Goal: Task Accomplishment & Management: Manage account settings

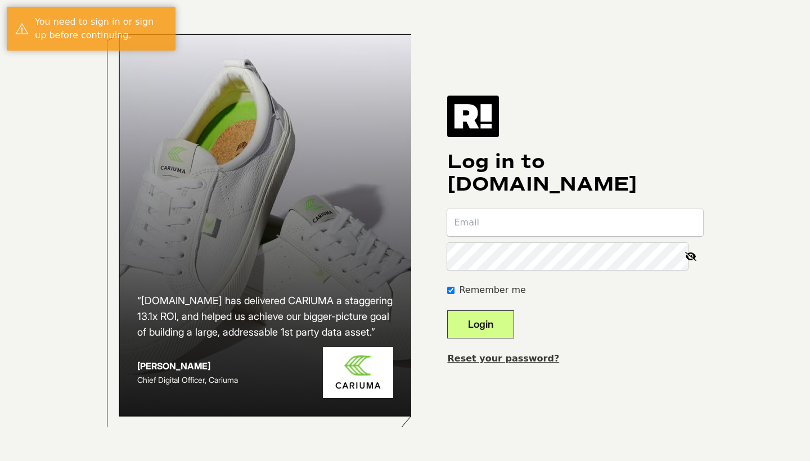
click at [520, 226] on input "email" at bounding box center [575, 222] width 256 height 27
type input "[EMAIL_ADDRESS][DOMAIN_NAME]"
click at [504, 325] on button "Login" at bounding box center [480, 324] width 67 height 28
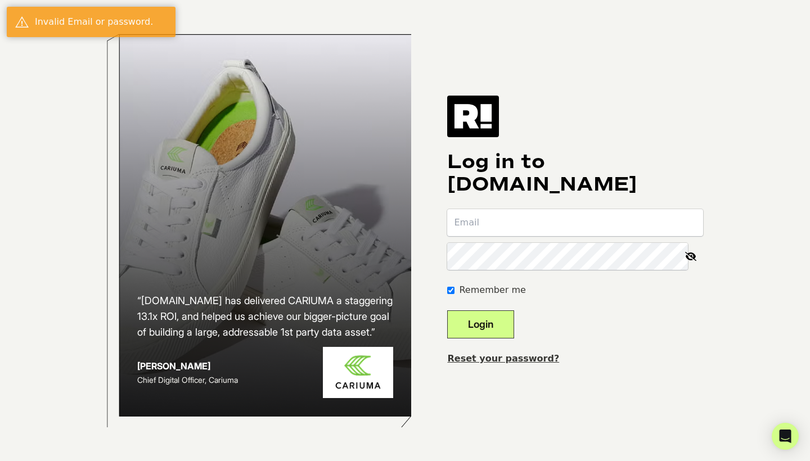
click at [503, 227] on input "email" at bounding box center [575, 222] width 256 height 27
type input "lu"
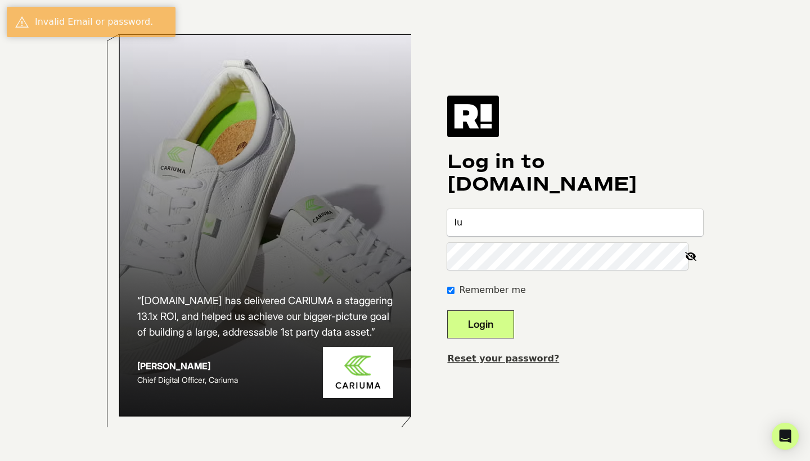
click at [490, 359] on link "Reset your password?" at bounding box center [503, 358] width 112 height 11
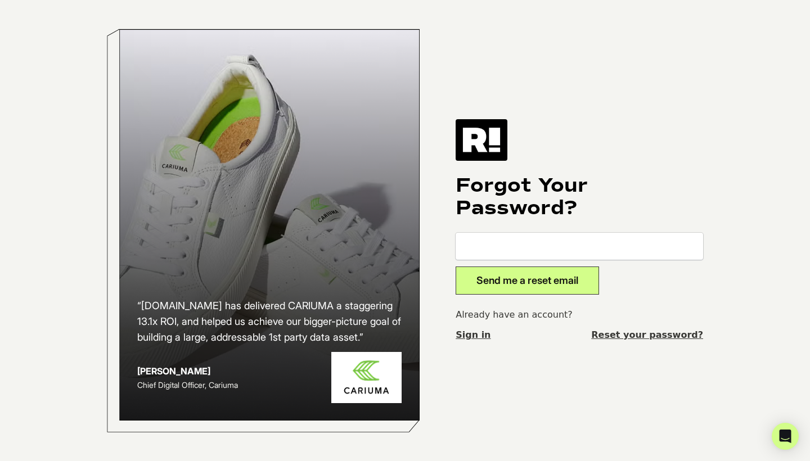
type input "[EMAIL_ADDRESS][DOMAIN_NAME]"
click at [549, 283] on button "Send me a reset email" at bounding box center [527, 281] width 143 height 28
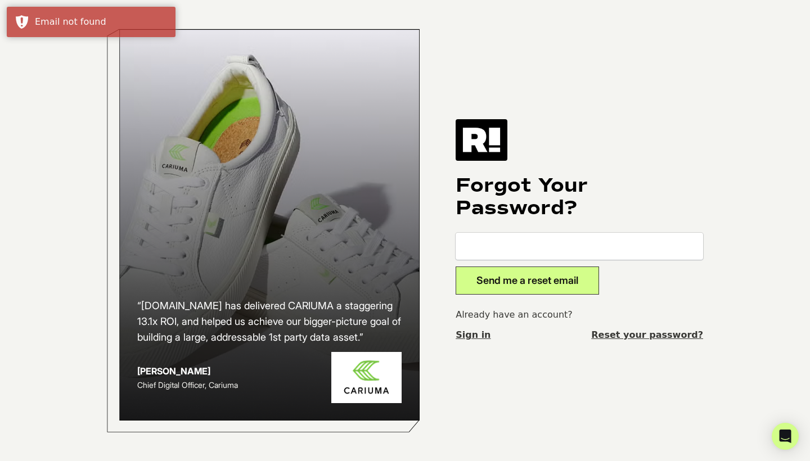
click at [548, 236] on input "email" at bounding box center [579, 246] width 247 height 27
drag, startPoint x: 525, startPoint y: 339, endPoint x: 524, endPoint y: 332, distance: 6.8
click at [525, 339] on div "Already have an account? Sign in Reset your password?" at bounding box center [579, 325] width 247 height 34
click at [542, 249] on input "email" at bounding box center [579, 246] width 247 height 27
type input "luke@bloomscape.com"
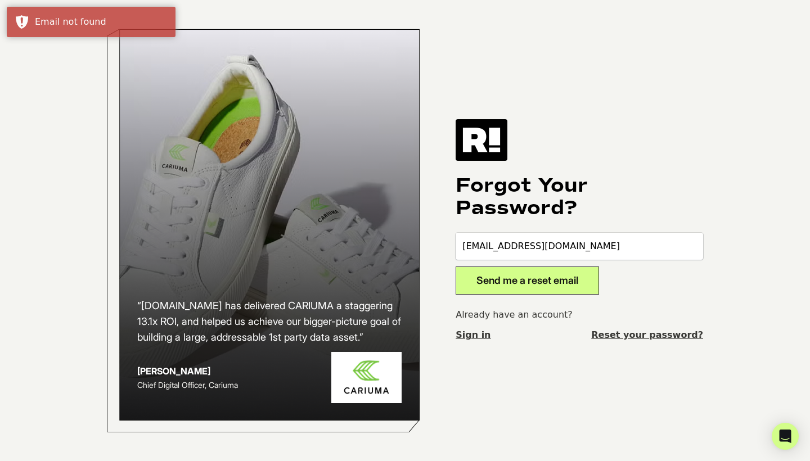
click at [539, 281] on button "Send me a reset email" at bounding box center [527, 281] width 143 height 28
click at [612, 346] on div "“Retention.com has delivered CARIUMA a staggering 13.1x ROI, and helped us achi…" at bounding box center [404, 230] width 641 height 461
click at [552, 243] on input "email" at bounding box center [579, 246] width 247 height 27
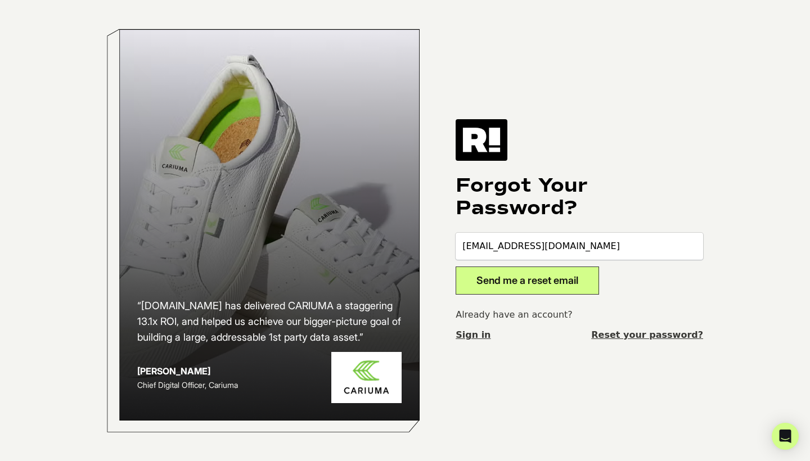
type input "luke@myfundedfutures.com"
click at [539, 281] on button "Send me a reset email" at bounding box center [527, 281] width 143 height 28
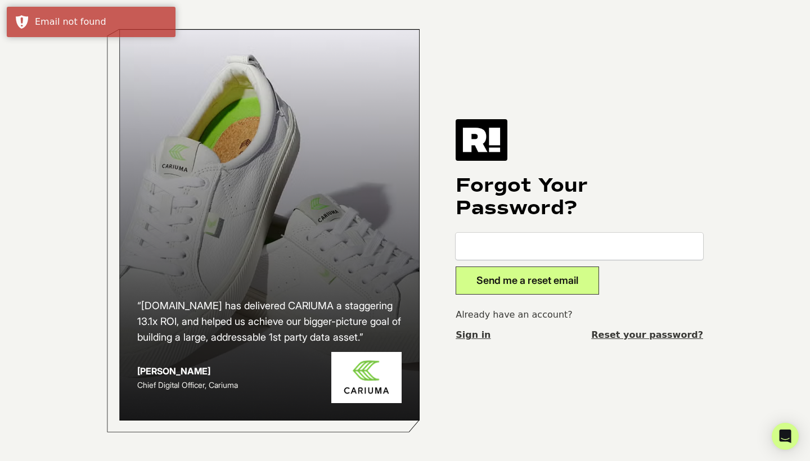
click at [660, 359] on div "“[DOMAIN_NAME] has delivered CARIUMA a staggering 13.1x ROI, and helped us achi…" at bounding box center [404, 230] width 641 height 461
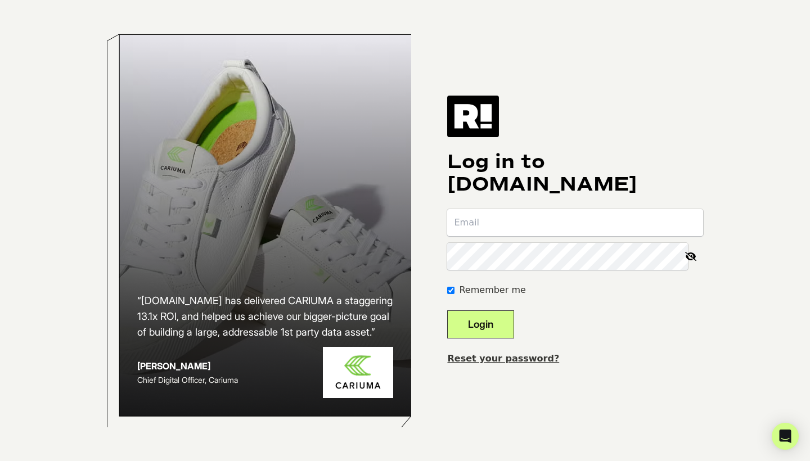
type input "[EMAIL_ADDRESS][DOMAIN_NAME]"
click at [694, 259] on icon at bounding box center [690, 256] width 25 height 27
click at [508, 357] on link "Reset your password?" at bounding box center [503, 358] width 112 height 11
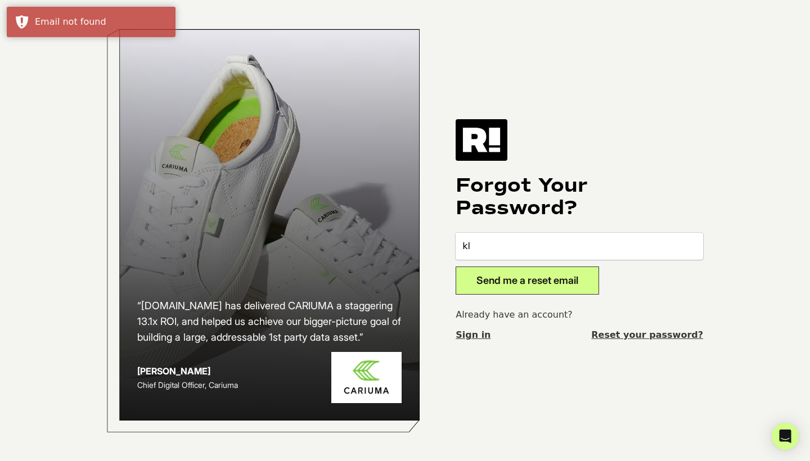
type input "k"
type input "[EMAIL_ADDRESS][DOMAIN_NAME]"
click at [539, 281] on button "Send me a reset email" at bounding box center [527, 281] width 143 height 28
